Goal: Information Seeking & Learning: Find specific fact

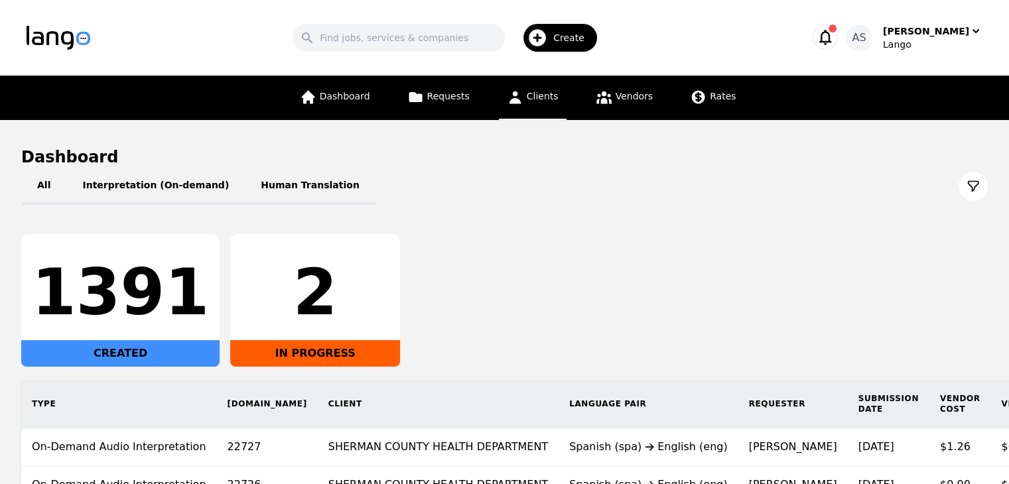
click at [517, 102] on icon at bounding box center [515, 98] width 12 height 13
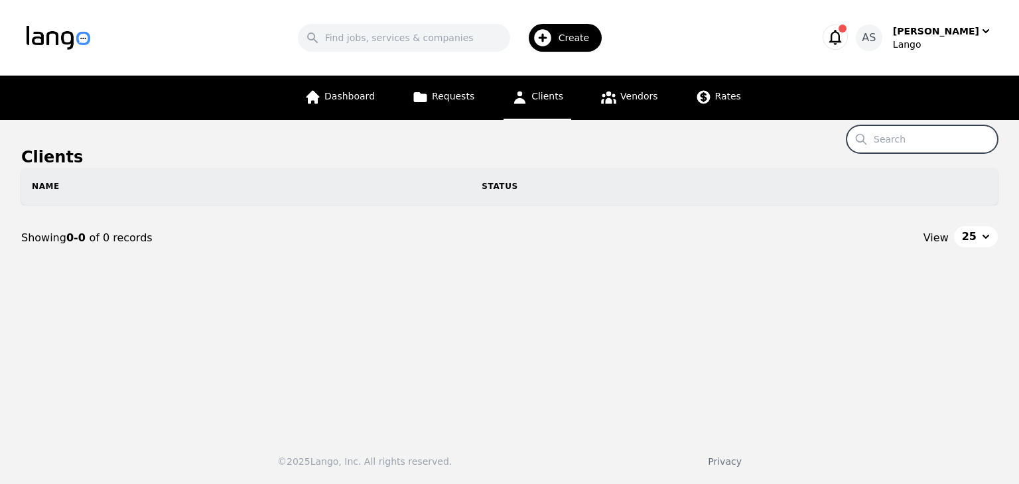
click at [929, 131] on input "Search" at bounding box center [922, 139] width 151 height 28
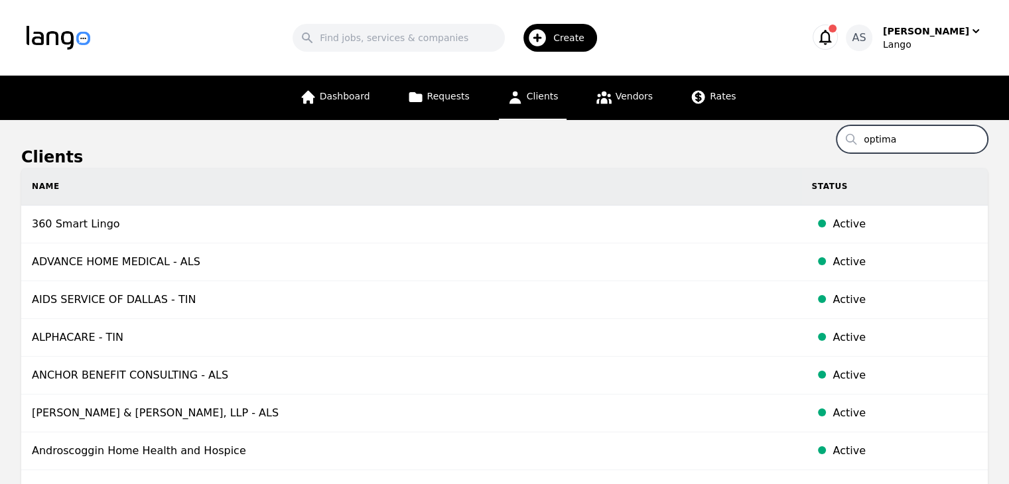
type input "optima"
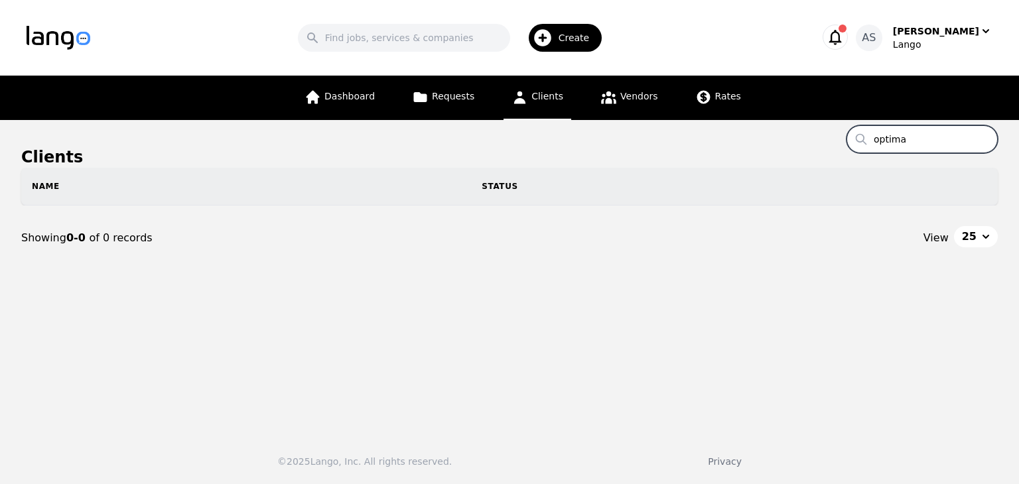
drag, startPoint x: 924, startPoint y: 137, endPoint x: 872, endPoint y: 141, distance: 51.9
click at [871, 141] on input "optima" at bounding box center [922, 139] width 151 height 28
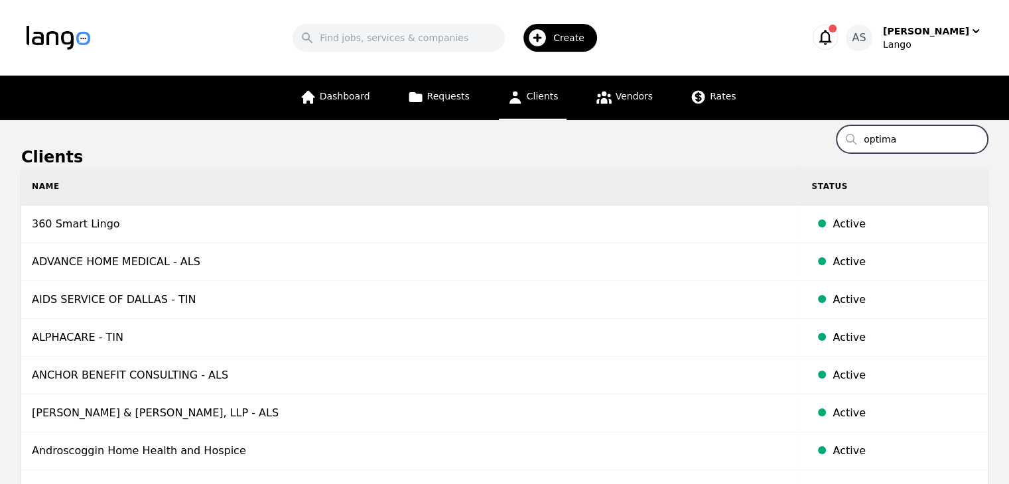
type input "optima"
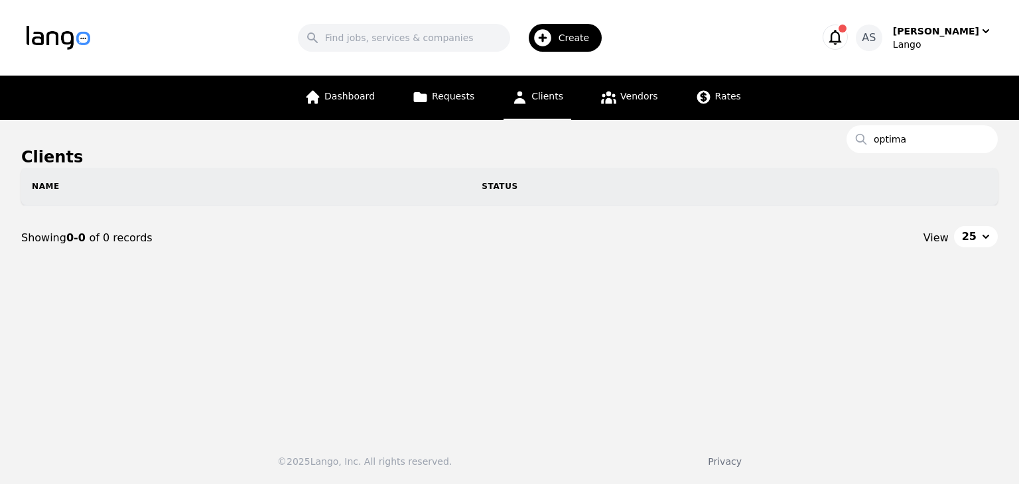
click at [552, 96] on span "Clients" at bounding box center [548, 96] width 32 height 11
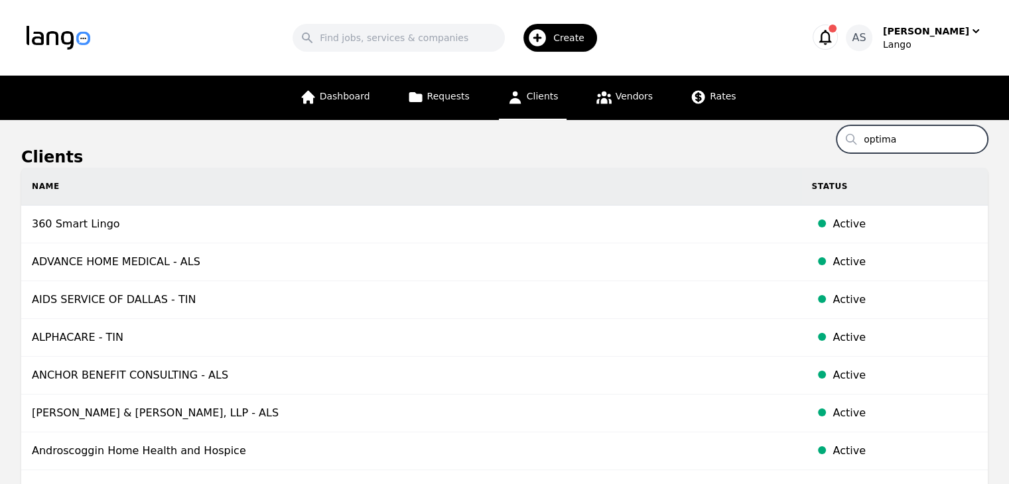
click at [917, 141] on input "optima" at bounding box center [912, 139] width 151 height 28
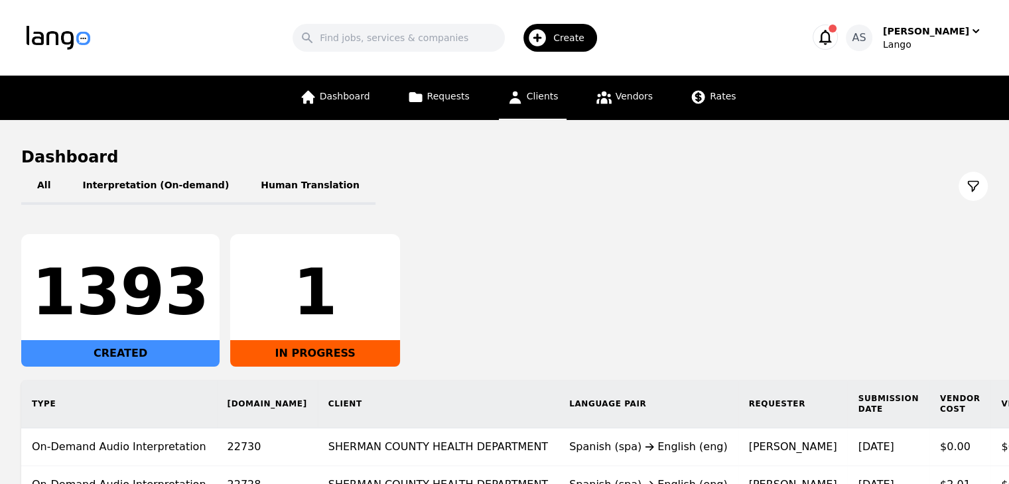
click at [532, 98] on span "Clients" at bounding box center [543, 96] width 32 height 11
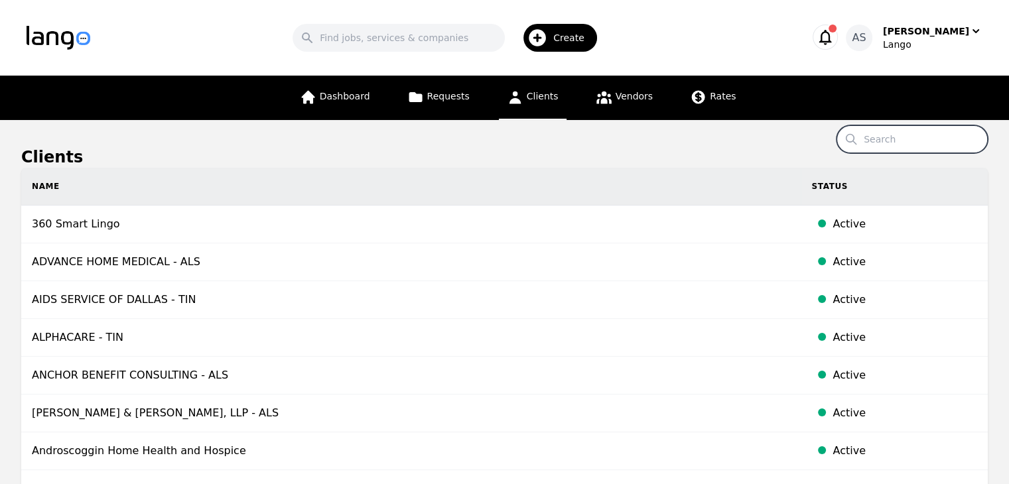
click at [886, 149] on input "Search" at bounding box center [912, 139] width 151 height 28
type input "optima"
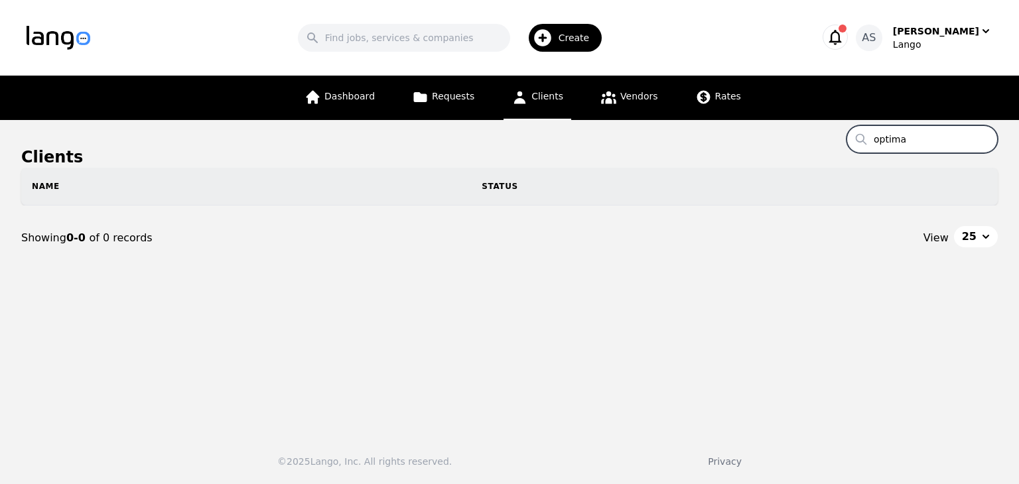
click at [924, 142] on input "optima" at bounding box center [922, 139] width 151 height 28
click at [923, 142] on input "optima" at bounding box center [922, 139] width 151 height 28
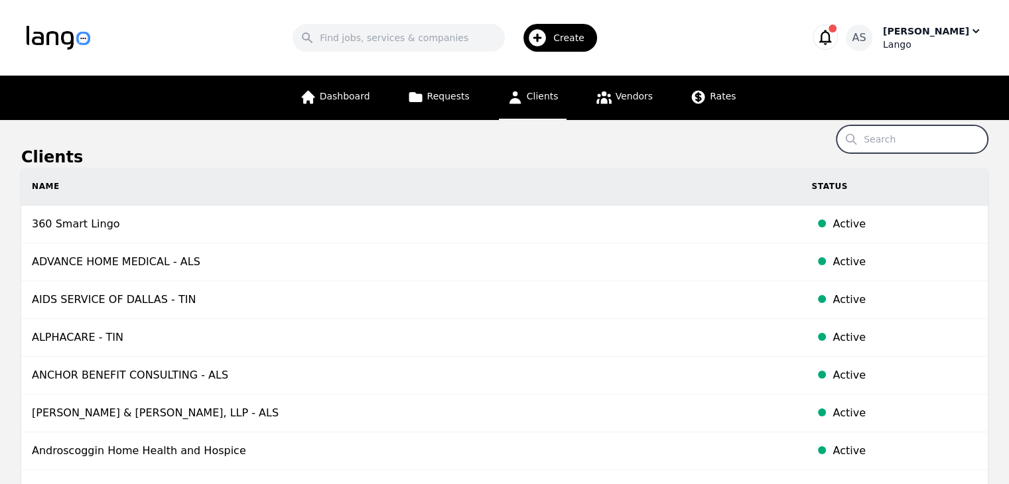
click at [958, 38] on div "Aulona Sharofi Lango" at bounding box center [933, 38] width 100 height 27
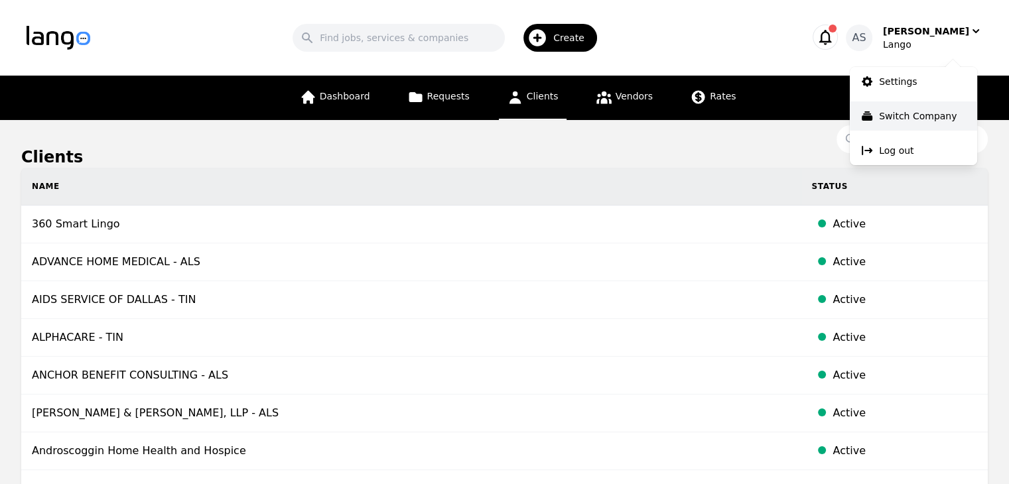
click at [932, 108] on button "Switch Company" at bounding box center [913, 116] width 127 height 29
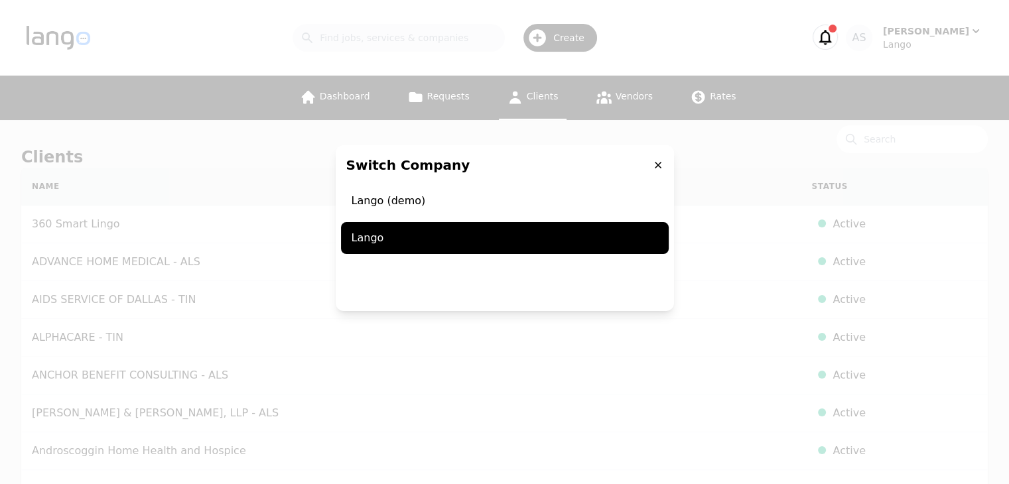
click at [658, 166] on icon at bounding box center [658, 165] width 7 height 7
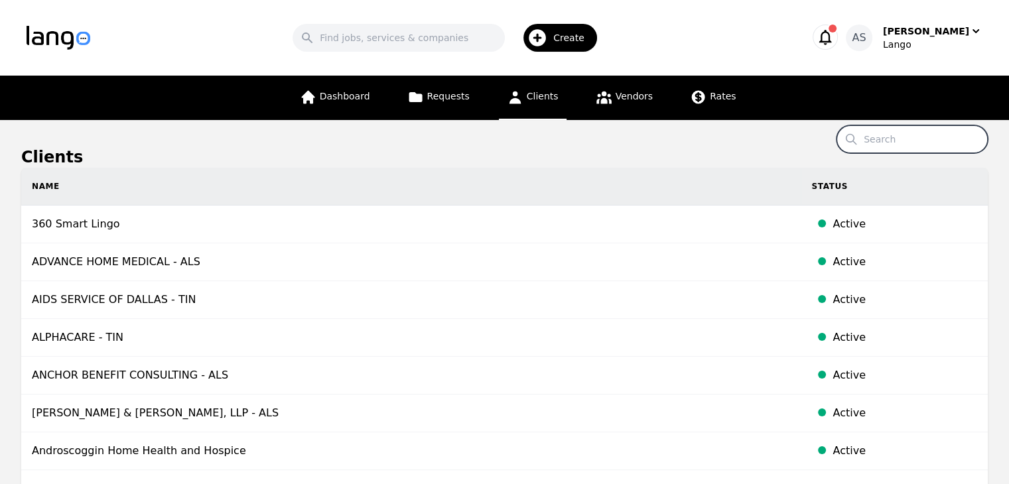
click at [926, 137] on input "Search" at bounding box center [912, 139] width 151 height 28
type input "optima"
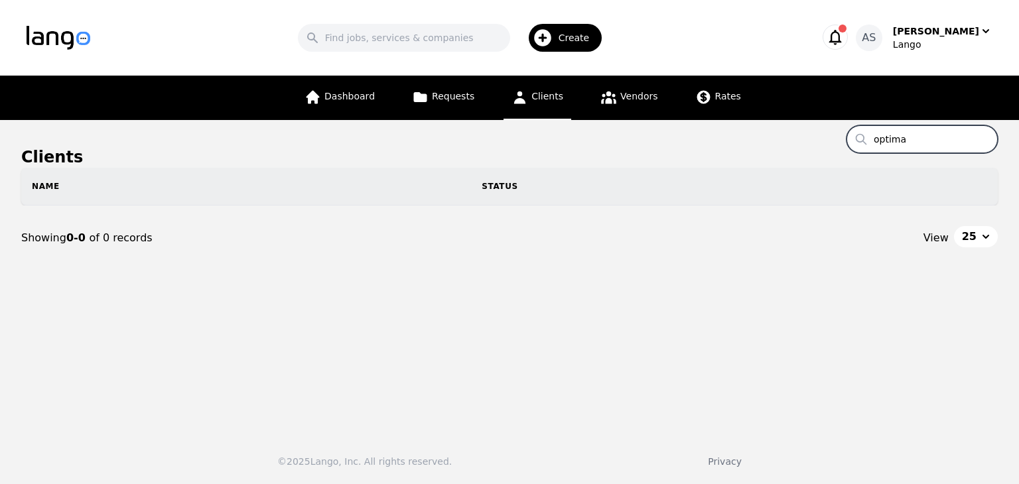
click at [921, 141] on input "optima" at bounding box center [922, 139] width 151 height 28
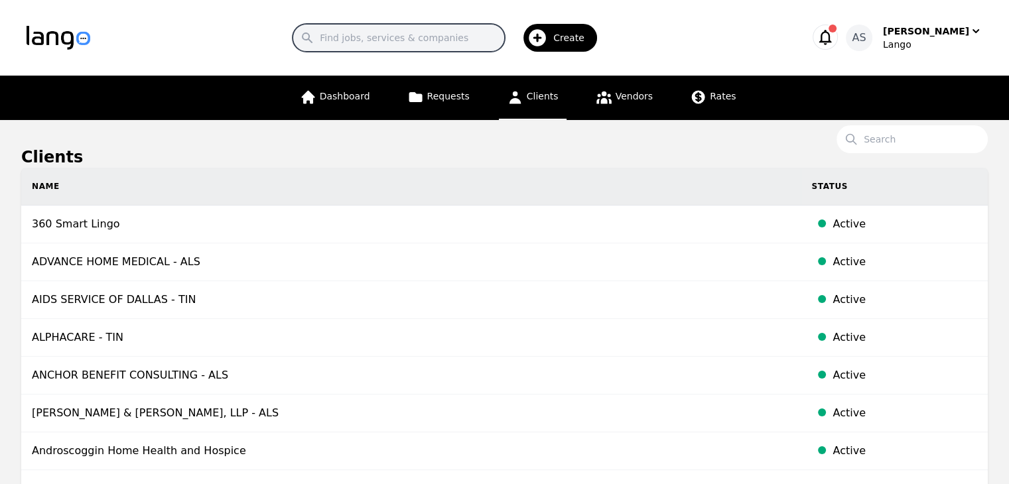
click at [457, 47] on input "Search" at bounding box center [399, 38] width 212 height 28
type input "optima"
click at [502, 39] on input "optima" at bounding box center [399, 38] width 212 height 28
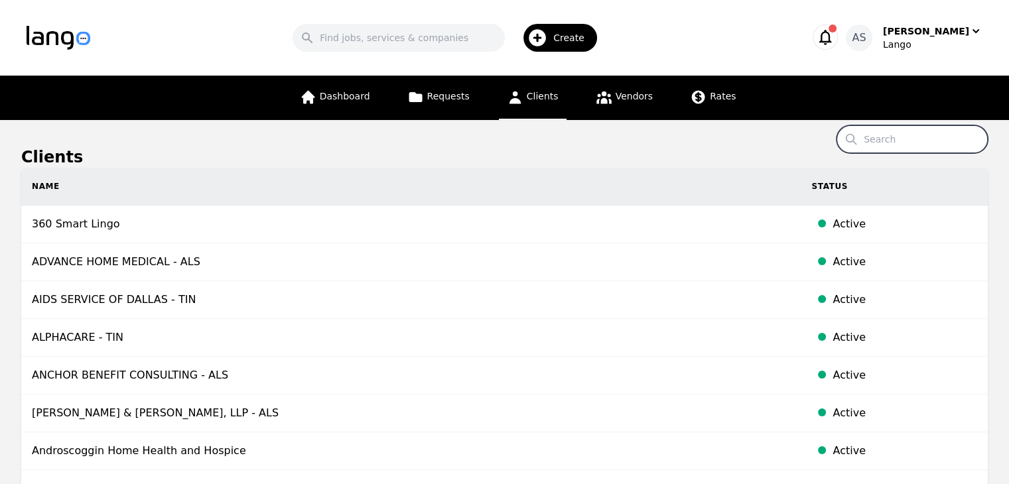
click at [915, 142] on input "Search" at bounding box center [912, 139] width 151 height 28
paste input "apizzella1@optimadermatology.com"
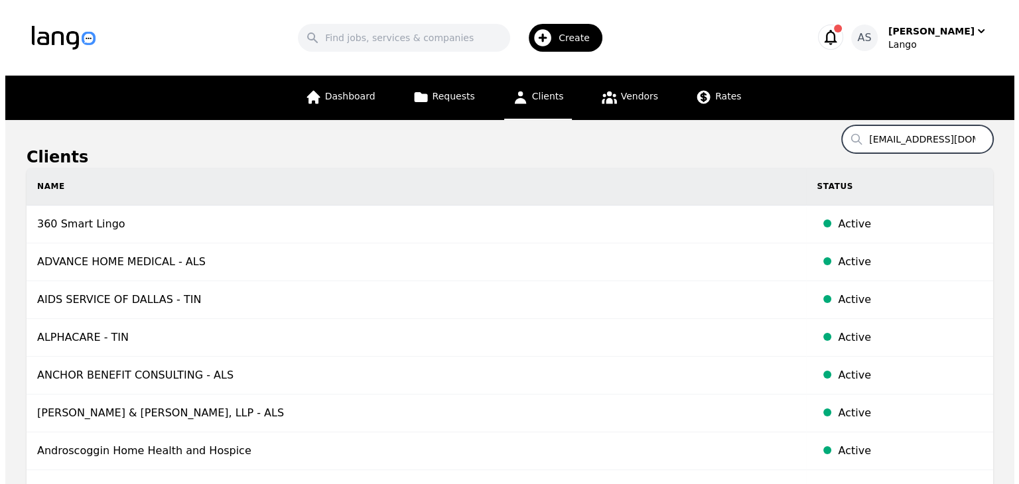
scroll to position [0, 54]
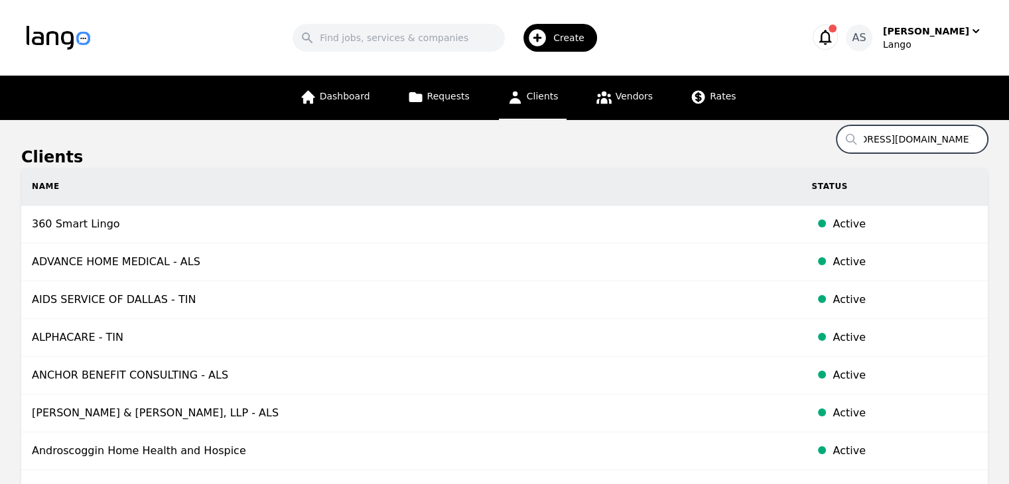
type input "apizzella1@optimadermatology.com"
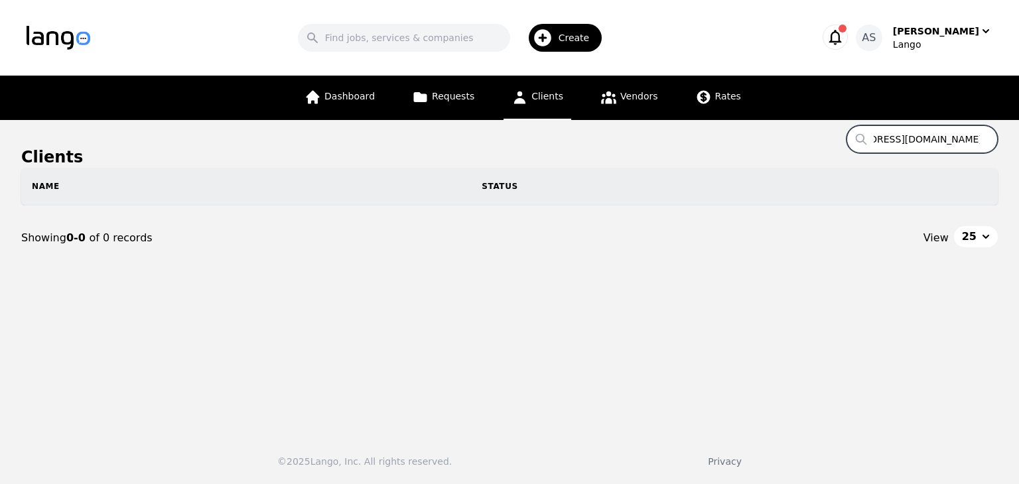
click at [984, 137] on input "apizzella1@optimadermatology.com" at bounding box center [922, 139] width 151 height 28
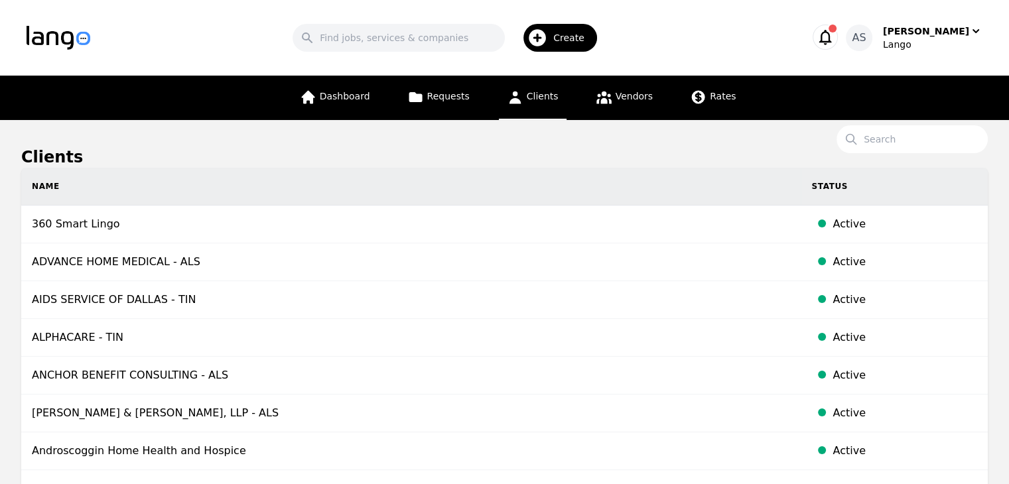
click at [528, 99] on span "Clients" at bounding box center [543, 96] width 32 height 11
click at [526, 99] on link "Clients" at bounding box center [533, 98] width 68 height 44
click at [571, 43] on span "Create" at bounding box center [574, 37] width 40 height 13
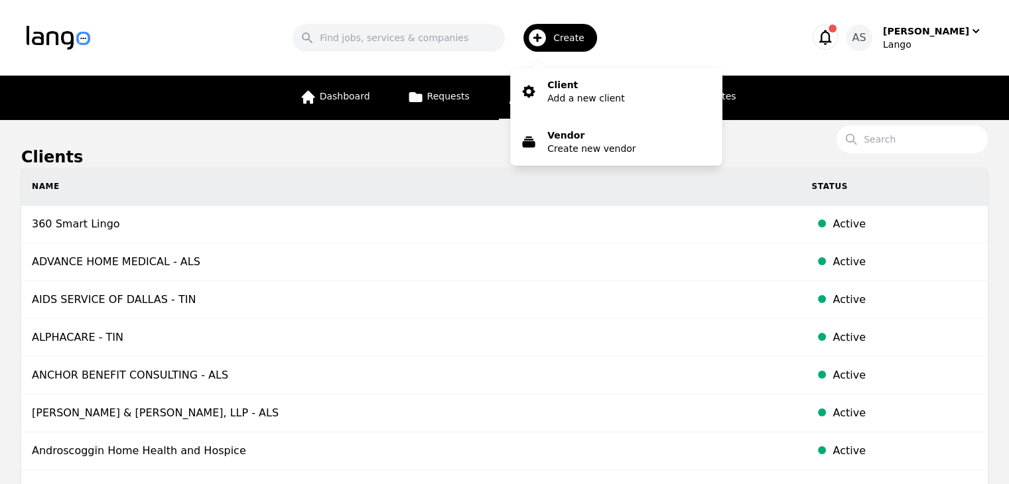
click at [708, 43] on div "Search Create Client Add a new client Vendor Create new vendor" at bounding box center [448, 38] width 675 height 38
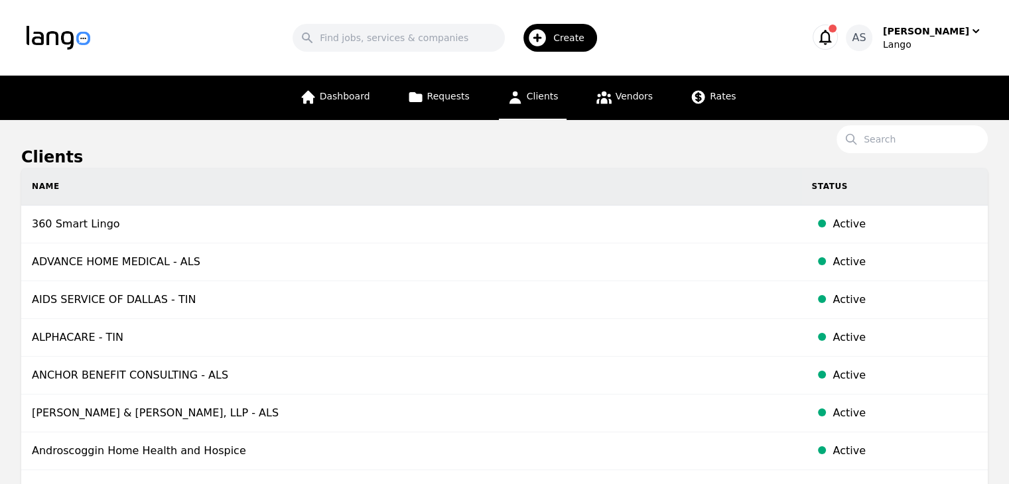
click at [837, 30] on span "button" at bounding box center [833, 29] width 8 height 8
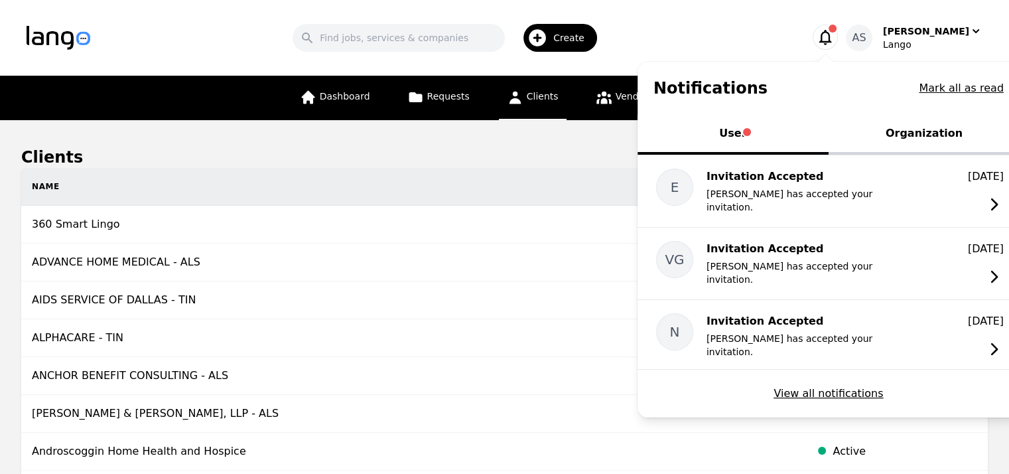
click at [903, 139] on button "Organization" at bounding box center [924, 135] width 191 height 40
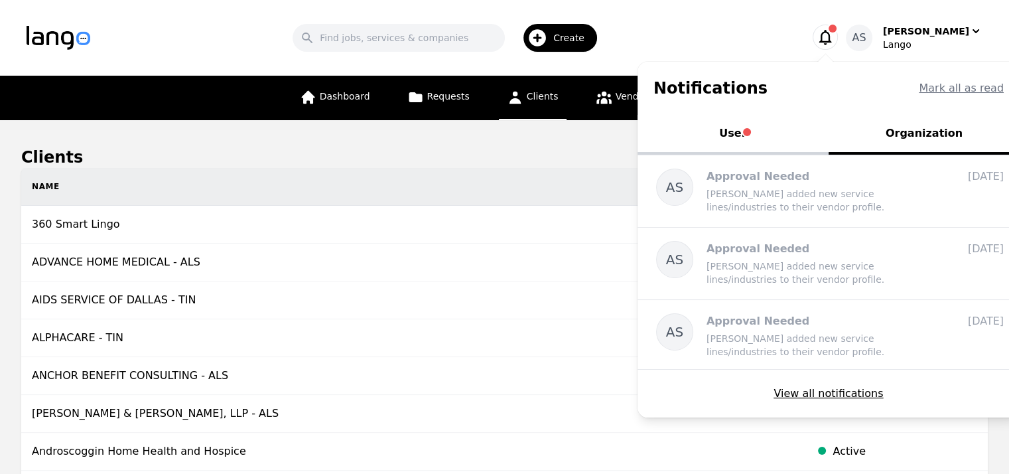
click at [749, 138] on button "User" at bounding box center [733, 135] width 191 height 40
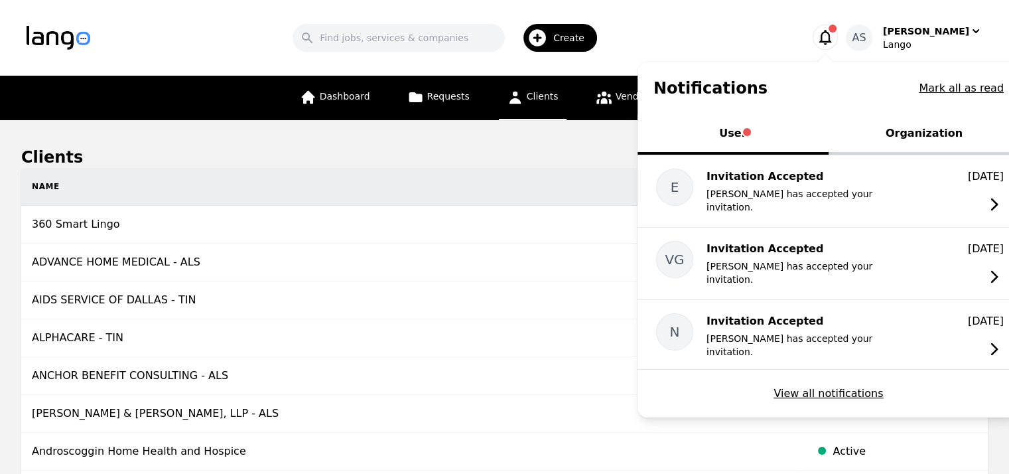
click at [678, 31] on div "Search Create" at bounding box center [448, 38] width 675 height 38
